Goal: Information Seeking & Learning: Learn about a topic

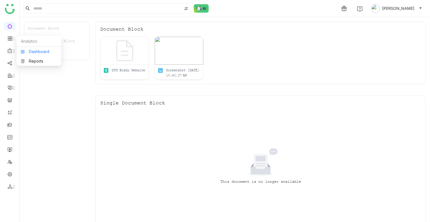
click at [36, 53] on link "Dashboard" at bounding box center [39, 52] width 36 height 4
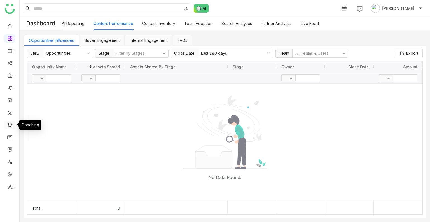
click at [10, 122] on link at bounding box center [9, 124] width 5 height 5
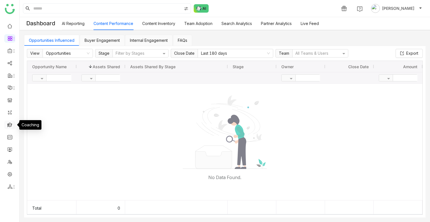
click at [10, 122] on link at bounding box center [9, 124] width 5 height 5
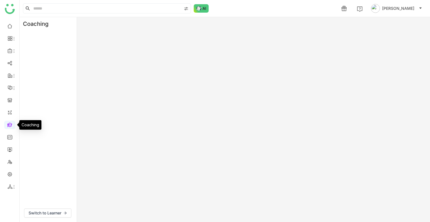
click at [10, 122] on link at bounding box center [9, 124] width 5 height 5
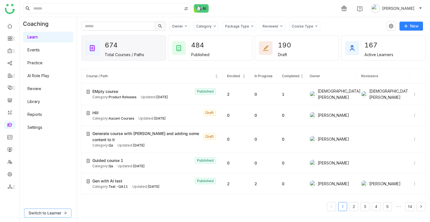
click at [57, 211] on span "Switch to Learner" at bounding box center [45, 213] width 33 height 6
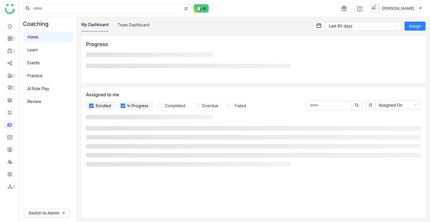
click at [142, 21] on div "My Dashboard Team Dashboard Last 90 days Assign Progress Assigned to me Enrolle…" at bounding box center [253, 119] width 353 height 204
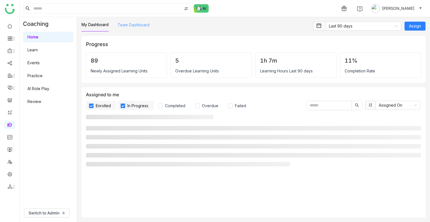
click at [142, 25] on link "Team Dashboard" at bounding box center [134, 24] width 32 height 5
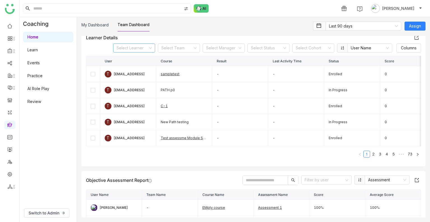
click at [138, 46] on input at bounding box center [132, 48] width 31 height 8
type input "****"
click at [117, 87] on div "Uday Test" at bounding box center [129, 85] width 35 height 6
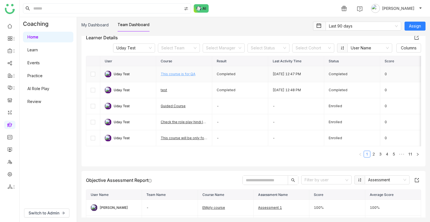
click at [178, 73] on link "This course is for QA" at bounding box center [178, 74] width 35 height 4
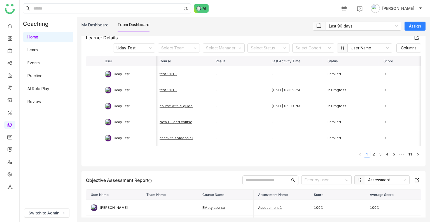
scroll to position [217, 0]
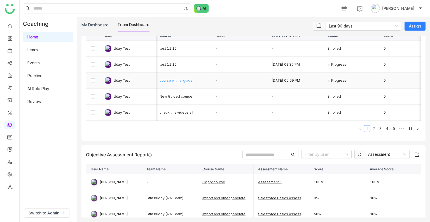
drag, startPoint x: 170, startPoint y: 105, endPoint x: 172, endPoint y: 76, distance: 29.5
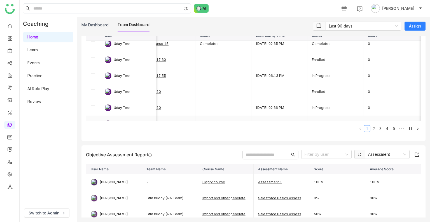
scroll to position [0, 0]
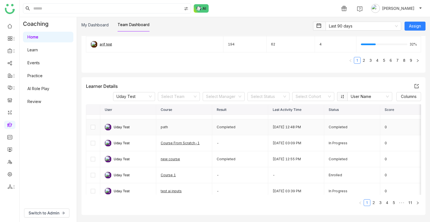
click at [163, 126] on td "path" at bounding box center [184, 127] width 56 height 16
drag, startPoint x: 163, startPoint y: 126, endPoint x: 225, endPoint y: 133, distance: 62.6
click at [225, 133] on td "Completed" at bounding box center [240, 127] width 56 height 16
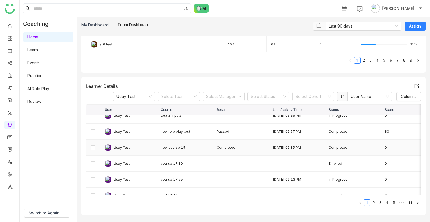
scroll to position [163, 0]
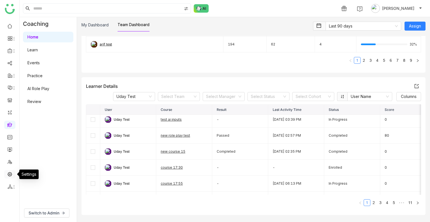
click at [8, 173] on link at bounding box center [9, 173] width 5 height 5
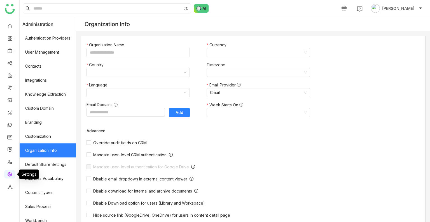
click at [8, 173] on link at bounding box center [9, 173] width 5 height 5
type input "*******"
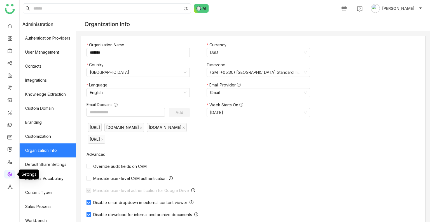
click at [8, 173] on link at bounding box center [9, 173] width 5 height 5
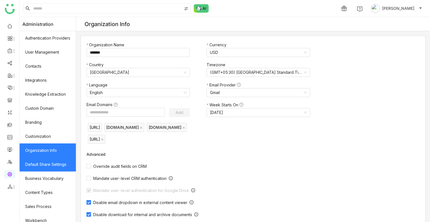
scroll to position [75, 0]
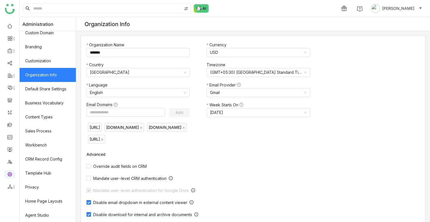
click at [40, 70] on link "Organization Info" at bounding box center [48, 75] width 56 height 14
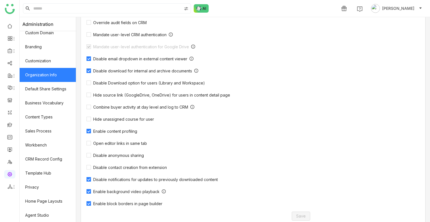
scroll to position [157, 0]
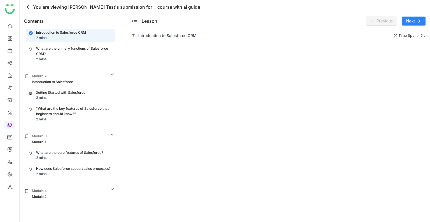
scroll to position [19, 0]
click at [55, 49] on div "What are the primary functions of Salesforce CRM?" at bounding box center [74, 50] width 76 height 11
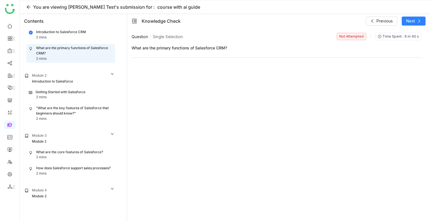
click at [57, 76] on div "Module 2" at bounding box center [70, 76] width 90 height 6
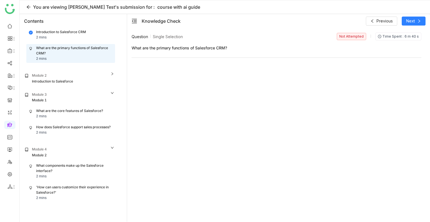
click at [67, 107] on div "What are the core features of Salesforce? 2 mins" at bounding box center [71, 113] width 88 height 13
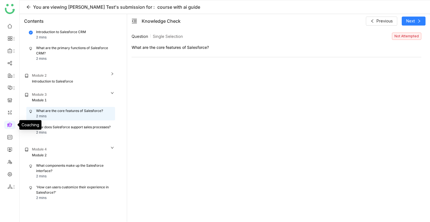
click at [10, 123] on link at bounding box center [9, 124] width 5 height 5
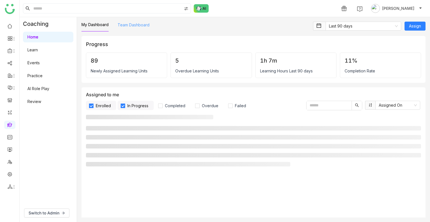
click at [134, 27] on link "Team Dashboard" at bounding box center [134, 24] width 32 height 5
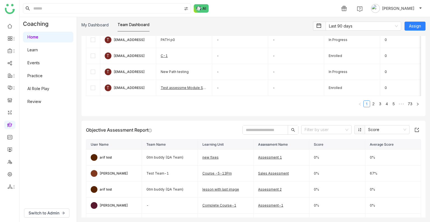
scroll to position [294, 0]
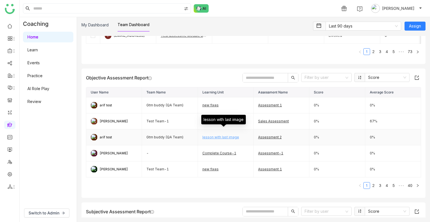
click at [211, 135] on link "lesson with last image" at bounding box center [221, 137] width 37 height 4
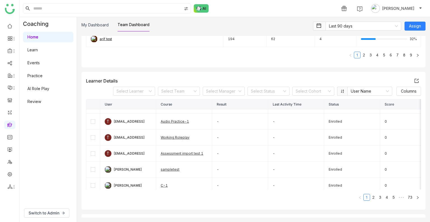
scroll to position [177, 0]
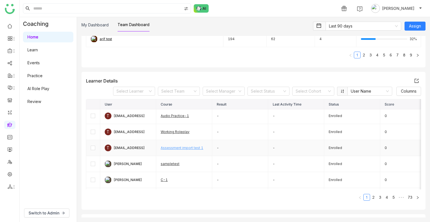
click at [172, 148] on link "Assessment import test 1" at bounding box center [182, 147] width 43 height 4
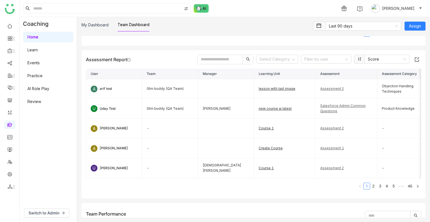
scroll to position [580, 0]
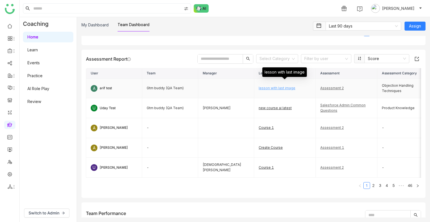
click at [268, 90] on link "lesson with last image" at bounding box center [277, 88] width 37 height 4
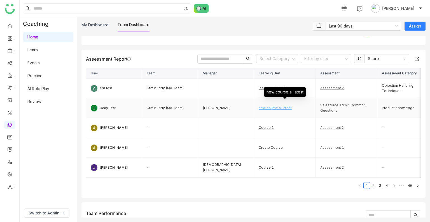
click at [269, 110] on link "new course ai latest" at bounding box center [275, 108] width 33 height 4
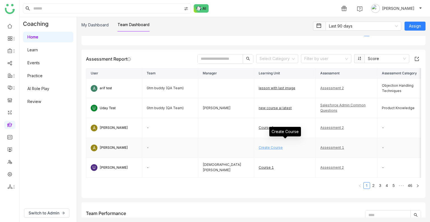
click at [267, 149] on link "Create Course" at bounding box center [271, 147] width 24 height 4
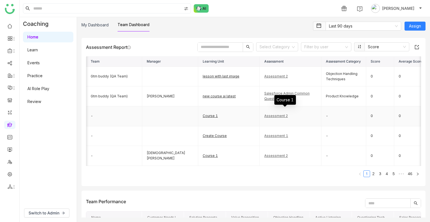
scroll to position [0, 58]
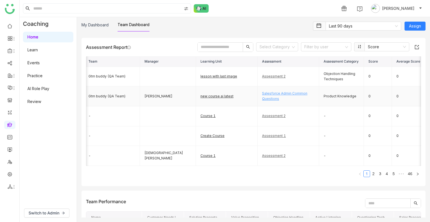
click at [270, 99] on link "Salesforce Admin Common Questions" at bounding box center [284, 96] width 45 height 10
click at [276, 118] on link "Assessment 2" at bounding box center [274, 115] width 24 height 4
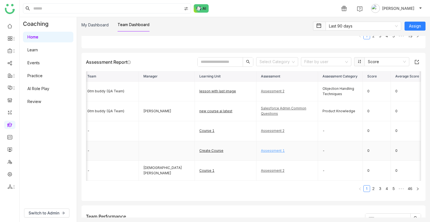
scroll to position [576, 0]
click at [379, 192] on link "3" at bounding box center [380, 188] width 6 height 6
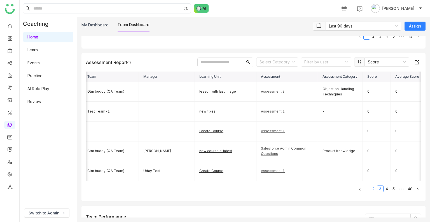
click at [371, 192] on link "2" at bounding box center [374, 188] width 6 height 6
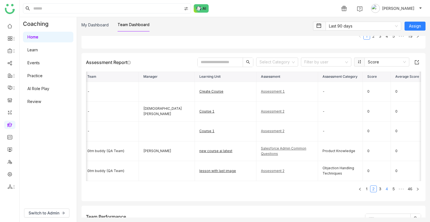
click at [384, 192] on link "4" at bounding box center [387, 188] width 6 height 6
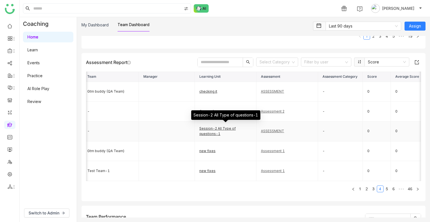
scroll to position [598, 0]
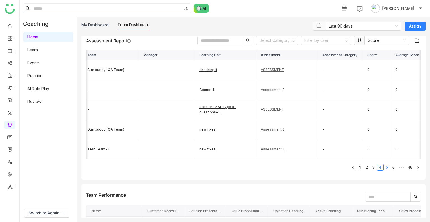
click at [384, 170] on link "5" at bounding box center [387, 167] width 6 height 6
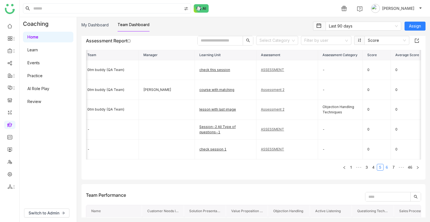
click at [384, 170] on link "6" at bounding box center [387, 167] width 6 height 6
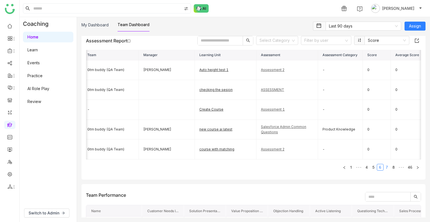
click at [384, 170] on link "7" at bounding box center [387, 167] width 6 height 6
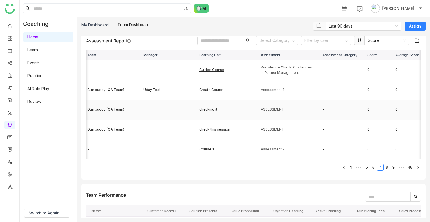
scroll to position [0, 85]
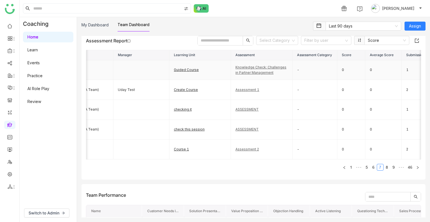
click at [249, 73] on div "Knowledge Check: Challenges in Partner Management" at bounding box center [262, 70] width 52 height 11
click at [250, 74] on link "Knowledge Check: Challenges in Partner Management" at bounding box center [261, 70] width 51 height 10
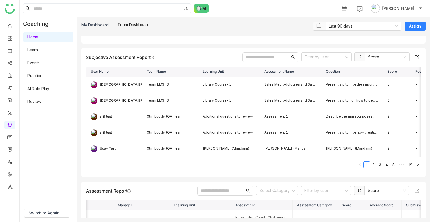
scroll to position [448, 0]
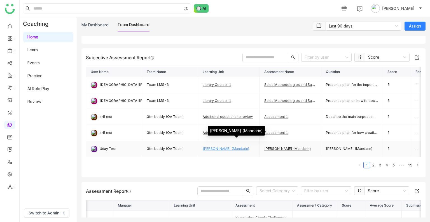
click at [218, 146] on link "Mr. chen (Mandarin)" at bounding box center [226, 148] width 46 height 4
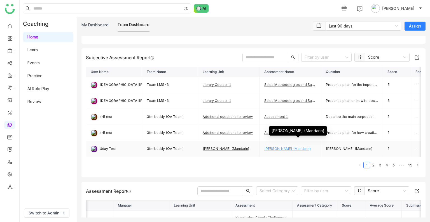
click at [272, 148] on link "Mr. chen (Mandarin)" at bounding box center [287, 148] width 46 height 4
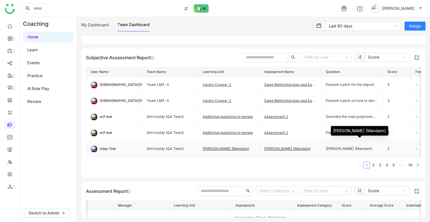
click at [334, 146] on td "Mr. chen (Mandarin)" at bounding box center [353, 149] width 62 height 16
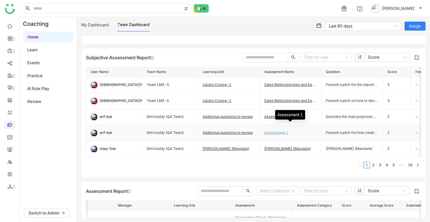
click at [280, 133] on link "Assessment 1" at bounding box center [276, 132] width 24 height 4
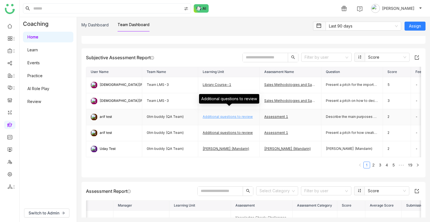
click at [227, 115] on link "Additional questions to review" at bounding box center [228, 116] width 50 height 4
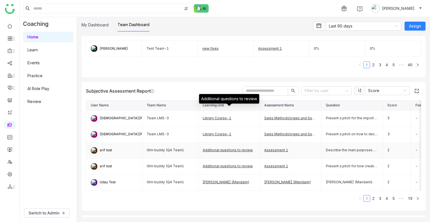
scroll to position [415, 0]
click at [371, 201] on link "2" at bounding box center [374, 198] width 6 height 6
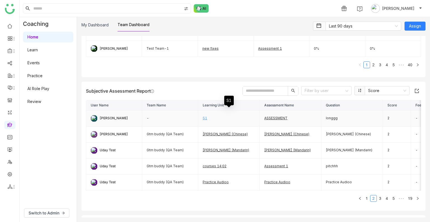
click at [203, 117] on link "S1" at bounding box center [205, 118] width 4 height 4
click at [205, 116] on link "S1" at bounding box center [205, 118] width 4 height 4
click at [204, 117] on link "S1" at bounding box center [205, 118] width 4 height 4
click at [203, 116] on link "S1" at bounding box center [205, 118] width 4 height 4
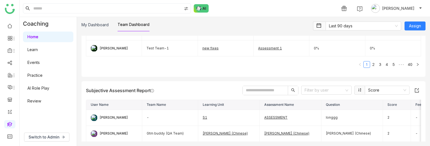
click at [260, 88] on input "text" at bounding box center [265, 90] width 45 height 9
click at [253, 89] on input "text" at bounding box center [265, 90] width 45 height 9
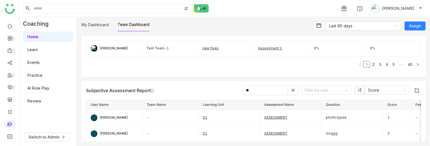
type input "**"
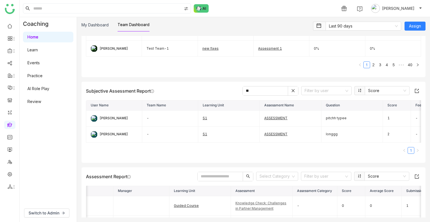
click at [258, 93] on input "**" at bounding box center [265, 90] width 45 height 9
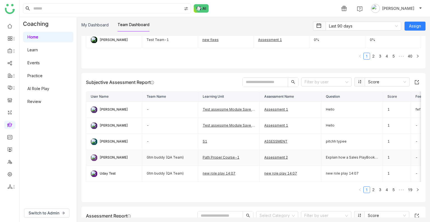
scroll to position [422, 0]
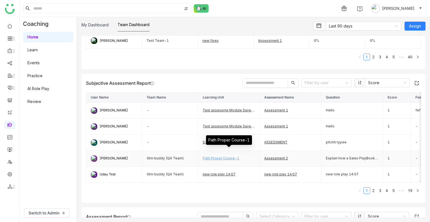
click at [205, 156] on link "Path Proper Course-1" at bounding box center [221, 158] width 37 height 4
click at [371, 193] on link "2" at bounding box center [374, 190] width 6 height 6
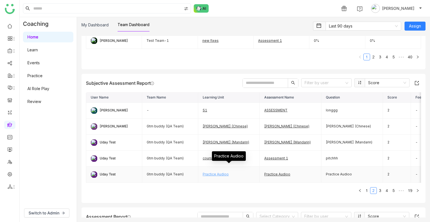
click at [214, 172] on link "Practice Audioo" at bounding box center [216, 174] width 26 height 4
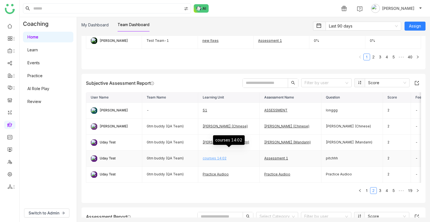
click at [209, 157] on link "courses 14:02" at bounding box center [215, 158] width 24 height 4
click at [377, 193] on link "3" at bounding box center [380, 190] width 6 height 6
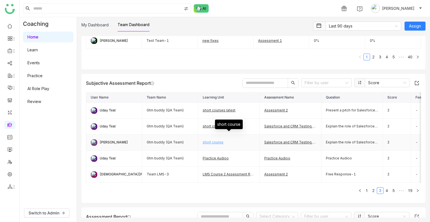
click at [206, 142] on link "short course" at bounding box center [213, 142] width 21 height 4
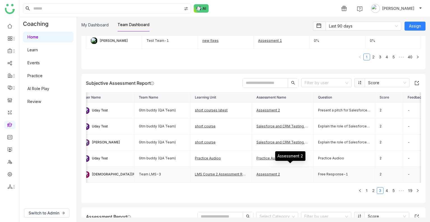
scroll to position [0, 0]
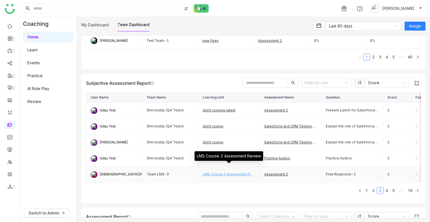
click at [221, 172] on link "LMS Course 2 Assessment Review" at bounding box center [232, 174] width 58 height 4
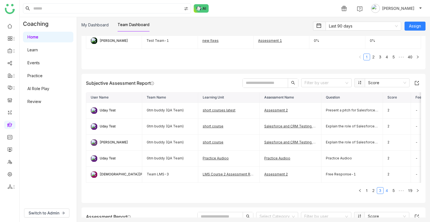
click at [384, 193] on link "4" at bounding box center [387, 190] width 6 height 6
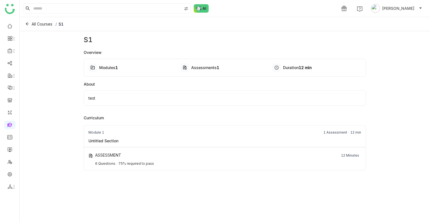
click at [259, 166] on div "ASSESSMENT 12 Minutes 6 Questions 75% required to pass" at bounding box center [225, 158] width 282 height 23
click at [137, 144] on div "Module 1 1 Assessment 12 min Untitled Section ASSESSMENT 12 Minutes 6 Questions…" at bounding box center [225, 147] width 283 height 45
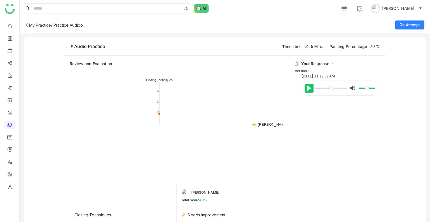
click at [306, 89] on button "Pause Play" at bounding box center [309, 87] width 9 height 9
click at [309, 88] on button "Pause Play" at bounding box center [309, 87] width 9 height 9
type input "****"
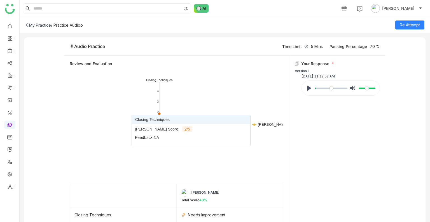
scroll to position [19, 0]
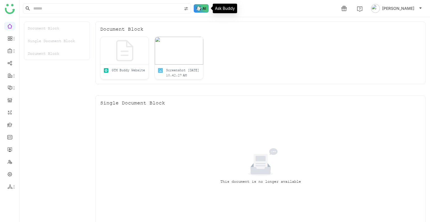
click at [199, 9] on img at bounding box center [201, 8] width 15 height 8
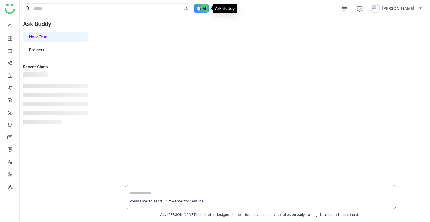
click at [199, 9] on img at bounding box center [201, 8] width 15 height 8
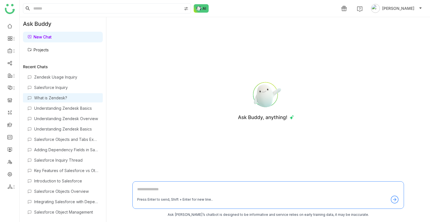
click at [65, 97] on div "What is Zendesk?" at bounding box center [66, 97] width 64 height 5
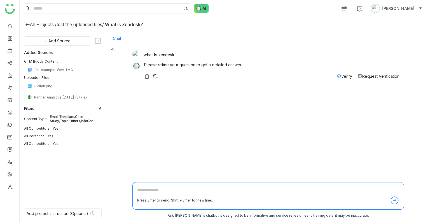
click at [43, 22] on div "All Projects /" at bounding box center [43, 25] width 27 height 6
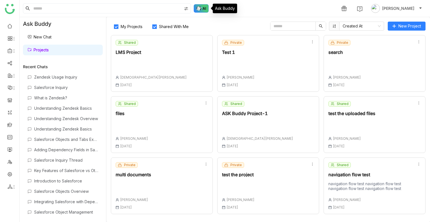
click at [200, 7] on img at bounding box center [201, 8] width 15 height 8
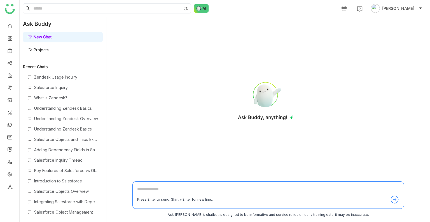
click at [162, 189] on textarea at bounding box center [268, 190] width 262 height 9
type textarea "**********"
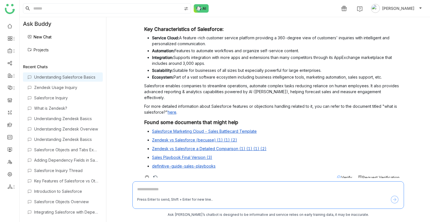
scroll to position [52, 0]
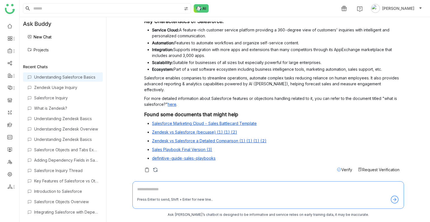
click at [342, 169] on span "Verify" at bounding box center [346, 169] width 11 height 5
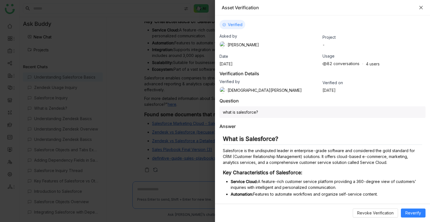
click at [421, 5] on icon "Close" at bounding box center [421, 7] width 4 height 4
